Goal: Connect with others: Connect with others

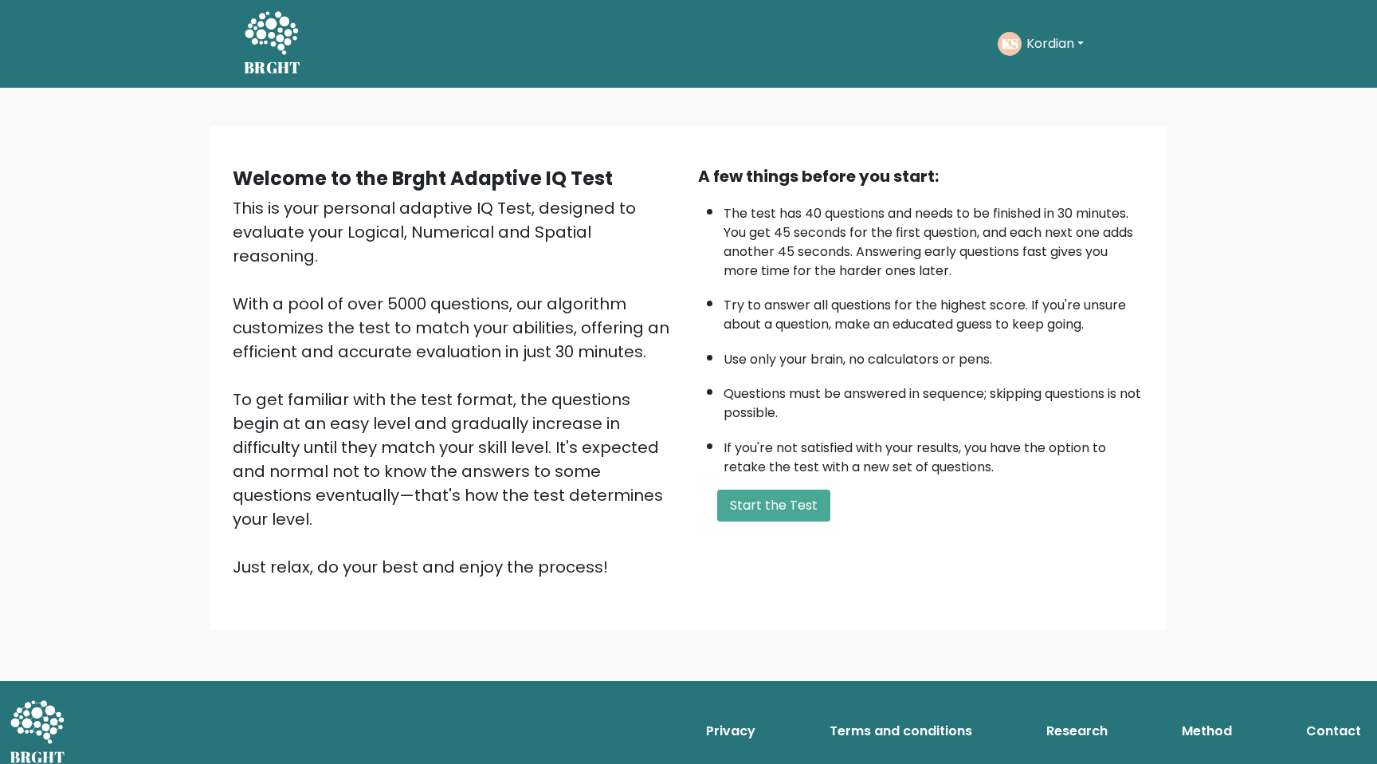
click at [1058, 49] on button "Kordian" at bounding box center [1055, 43] width 67 height 21
click at [1052, 81] on link "Dashboard" at bounding box center [1062, 86] width 126 height 26
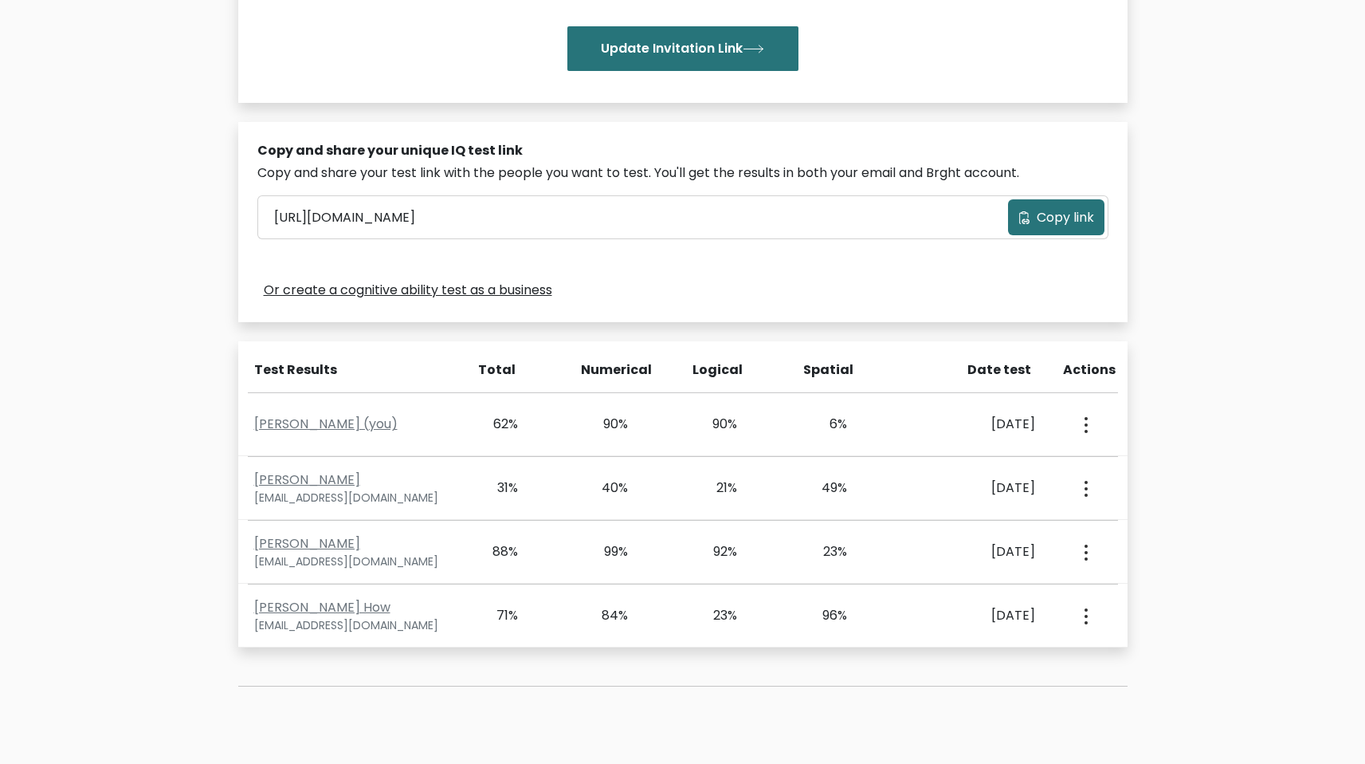
scroll to position [387, 0]
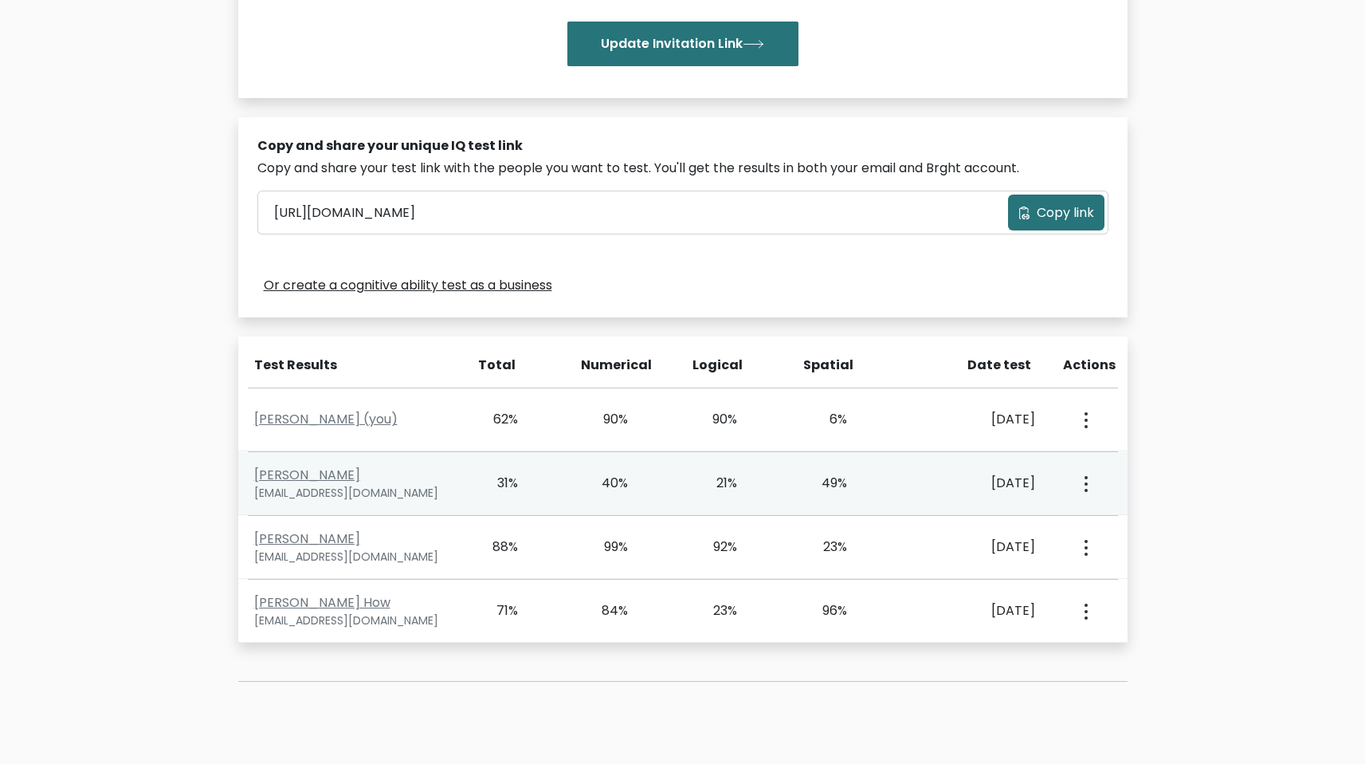
click at [1092, 488] on div "View Profile" at bounding box center [1085, 482] width 54 height 49
click at [1083, 486] on button "button" at bounding box center [1085, 482] width 13 height 49
click at [1098, 513] on ul "View Profile" at bounding box center [1143, 529] width 128 height 40
click at [1088, 487] on button "button" at bounding box center [1085, 482] width 13 height 49
click at [1099, 521] on link "View Profile" at bounding box center [1142, 530] width 126 height 26
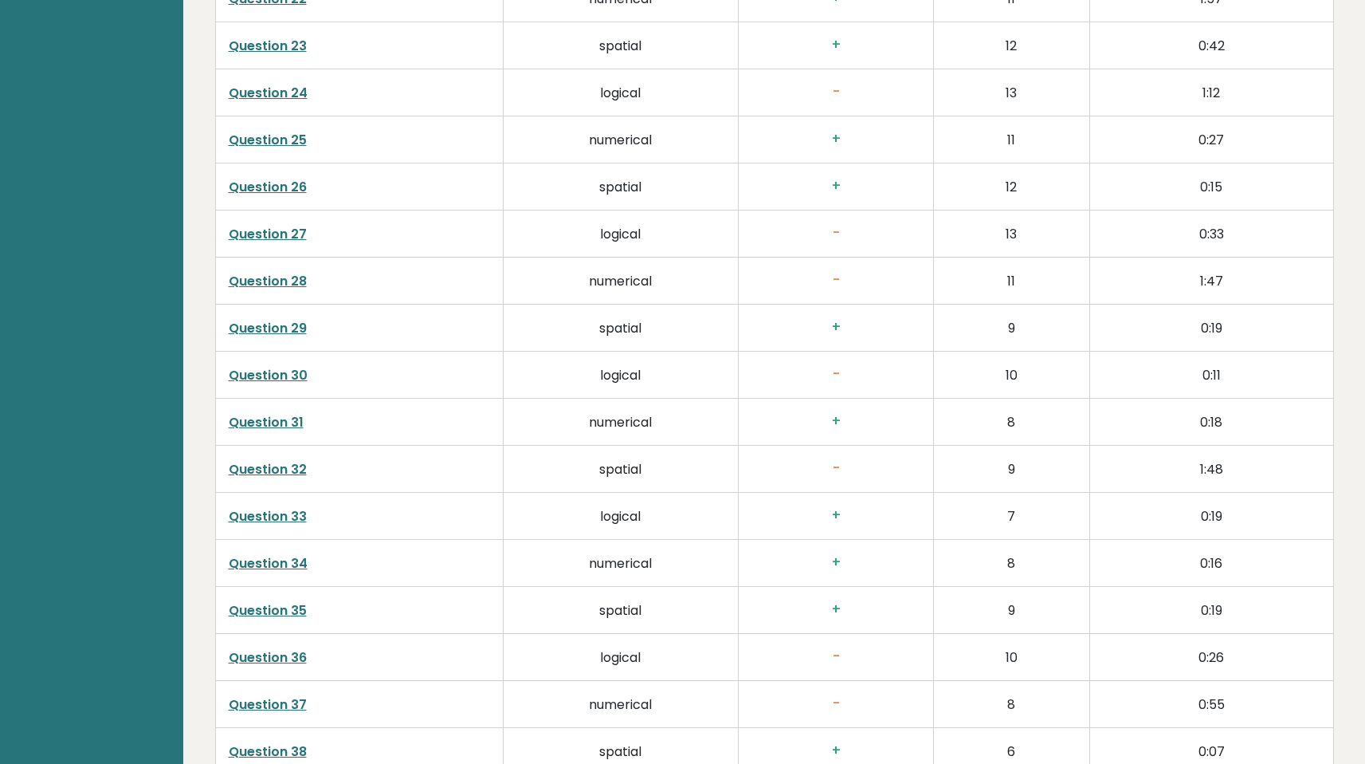
scroll to position [3856, 0]
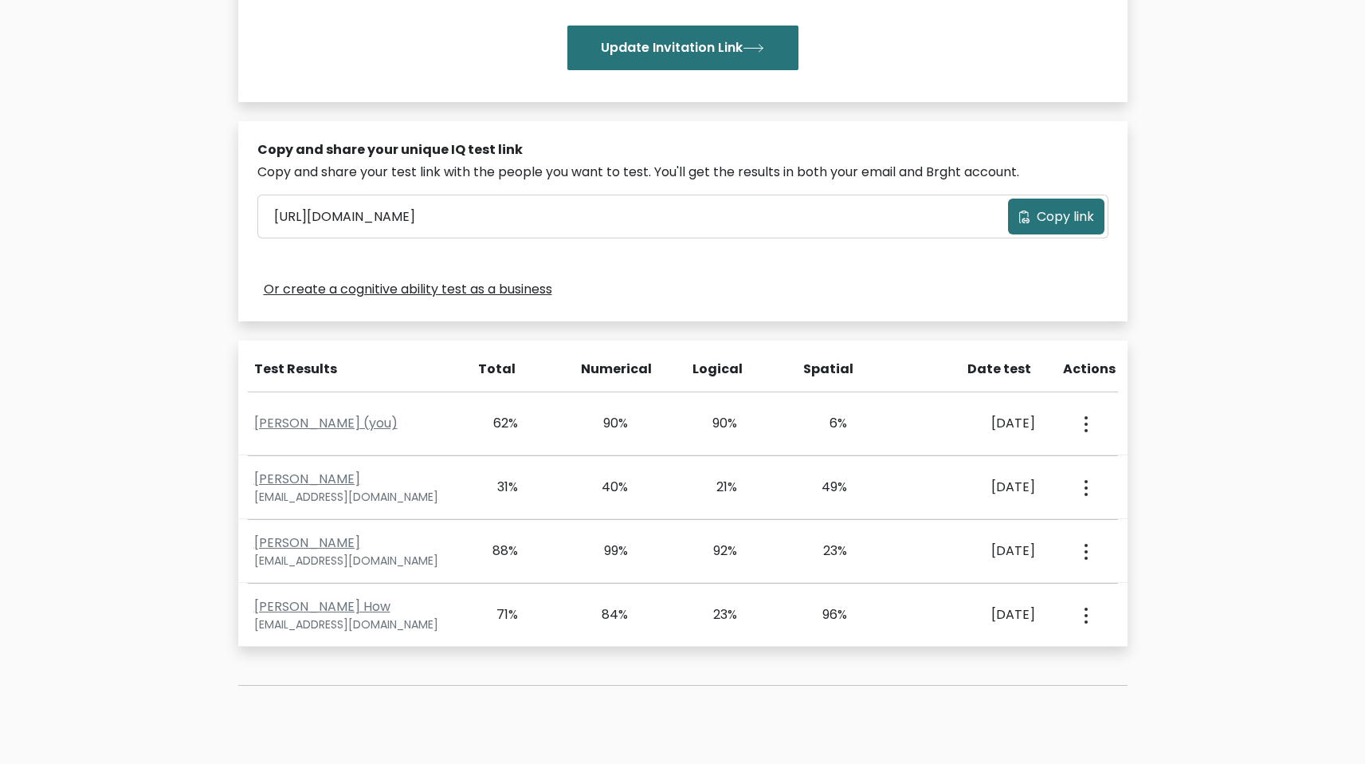
scroll to position [387, 0]
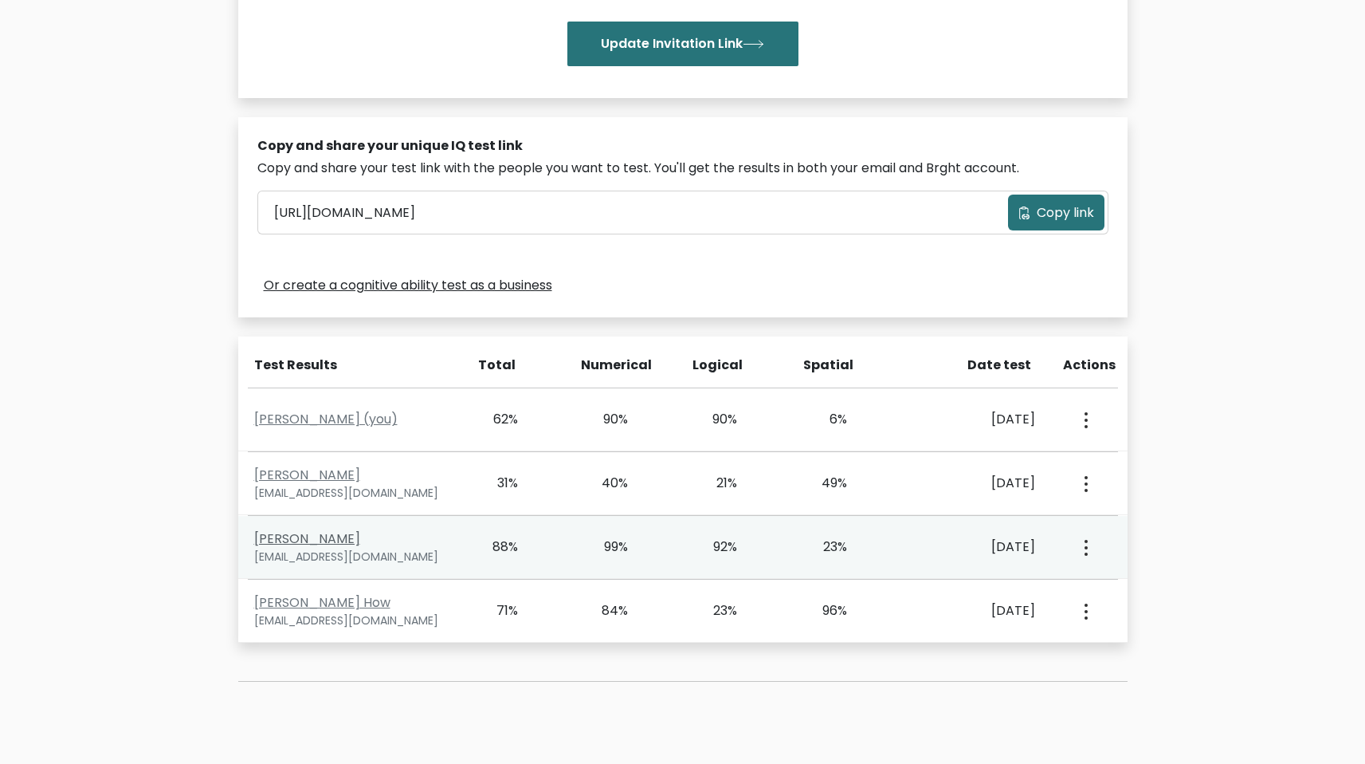
click at [331, 539] on link "[PERSON_NAME]" at bounding box center [307, 538] width 106 height 18
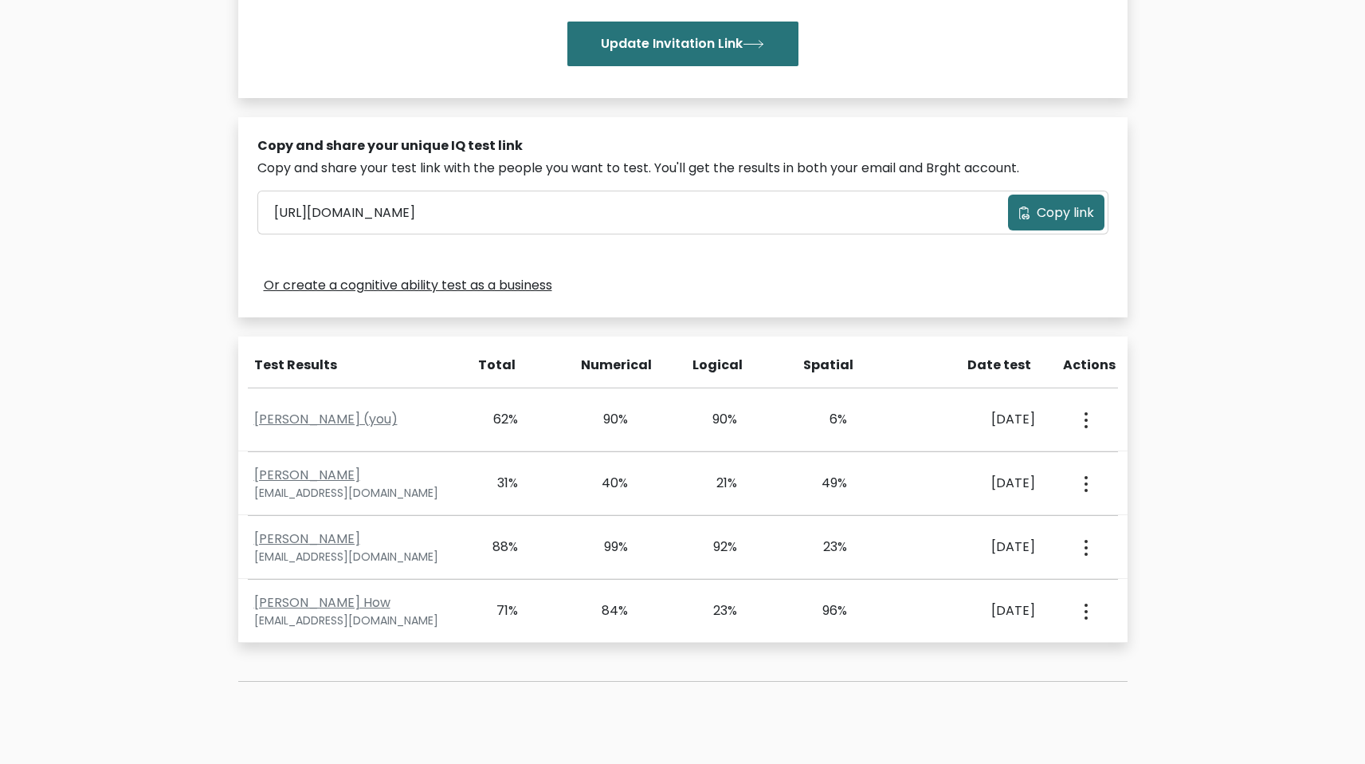
click at [1057, 210] on span "Copy link" at bounding box center [1065, 212] width 57 height 19
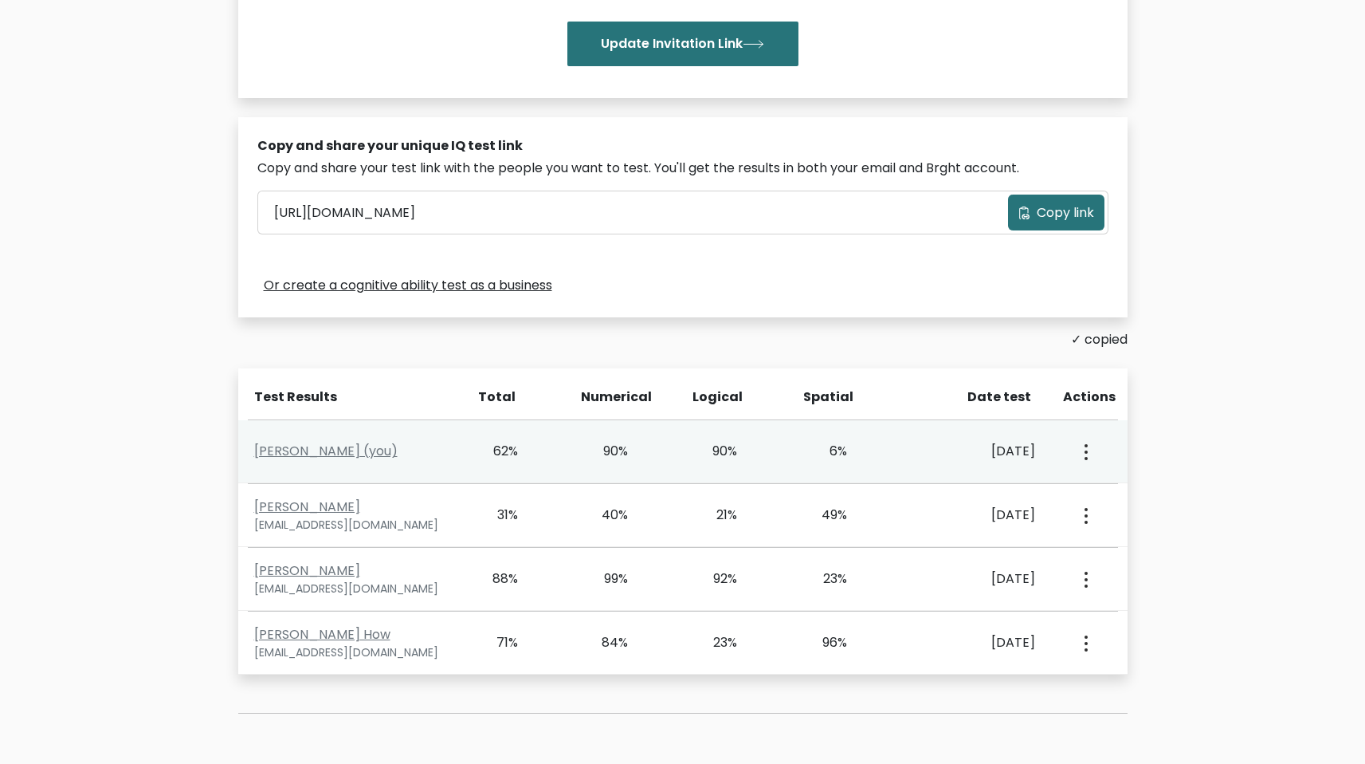
click at [367, 462] on div "Kordian Sasiela (you) 62% 90% 90% 6% Oct. 10, 2025 View Profile" at bounding box center [683, 451] width 890 height 63
